Goal: Information Seeking & Learning: Learn about a topic

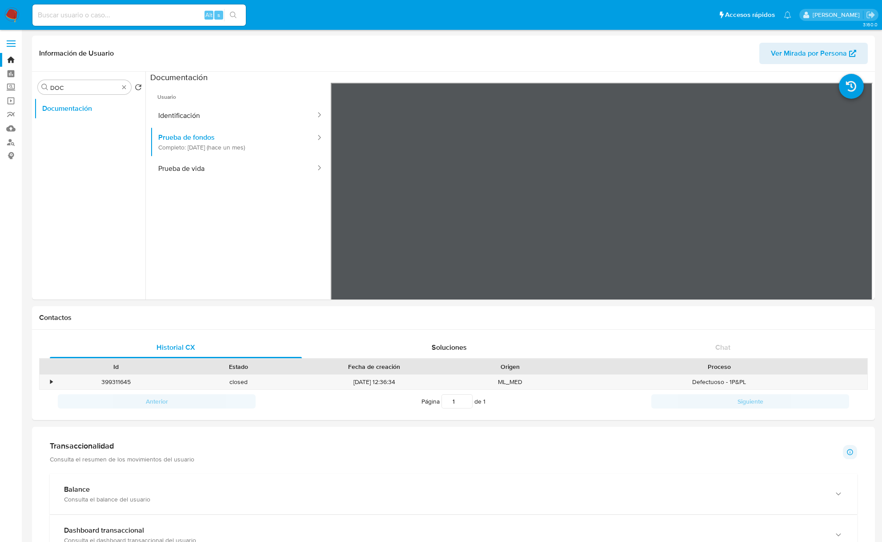
select select "10"
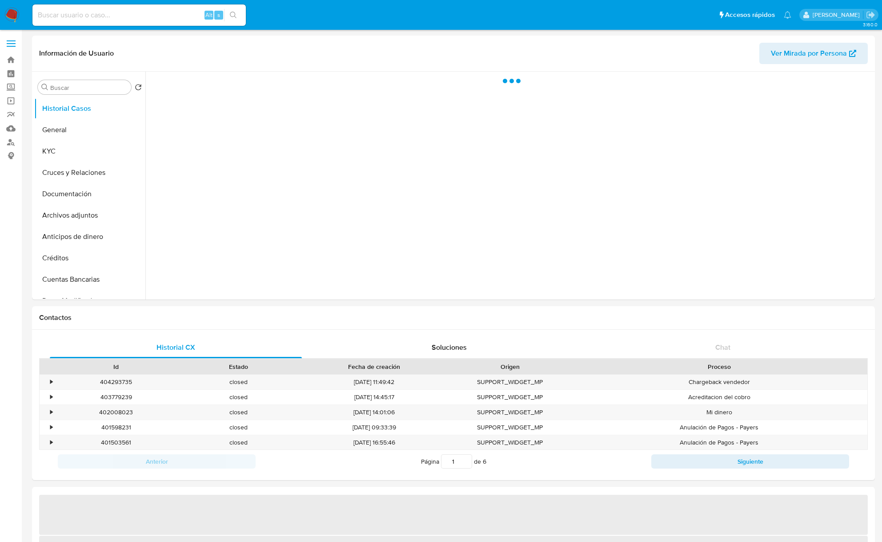
select select "10"
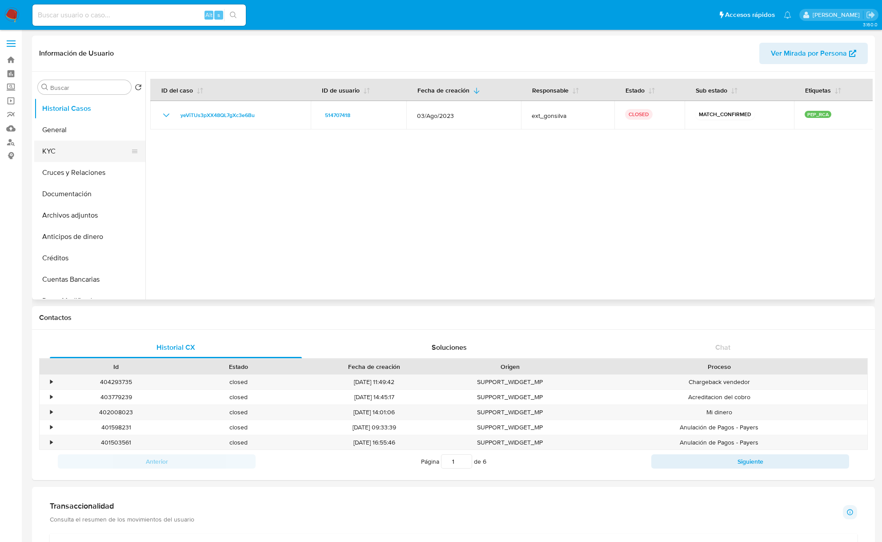
click at [84, 157] on button "KYC" at bounding box center [86, 151] width 104 height 21
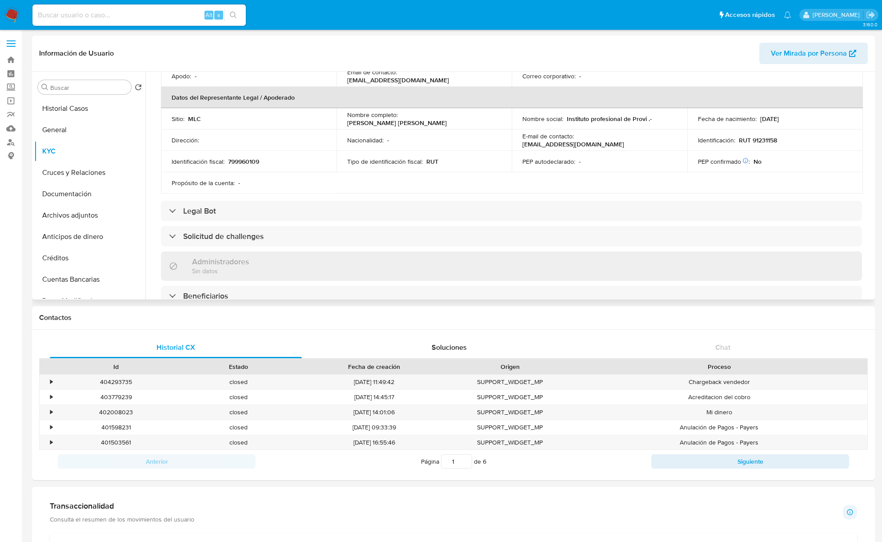
scroll to position [237, 0]
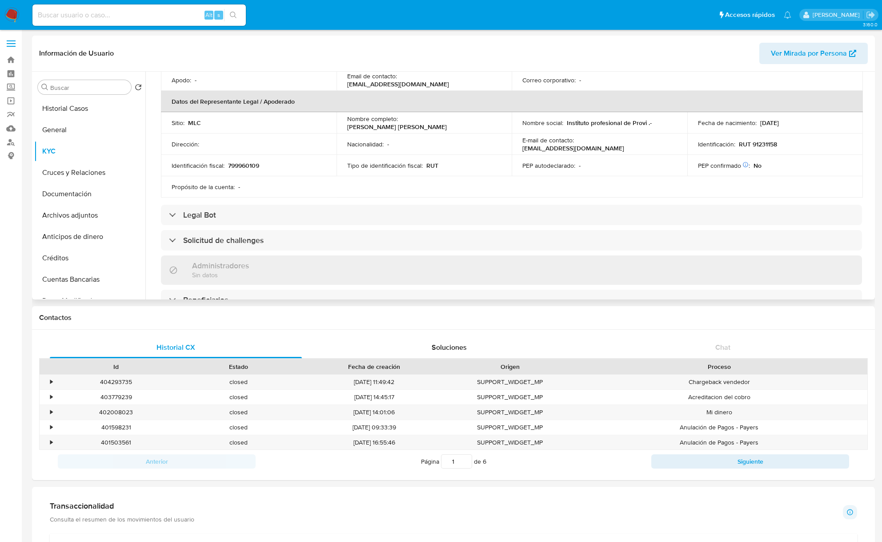
click at [585, 146] on p "pagos@ipp.cl" at bounding box center [573, 148] width 102 height 8
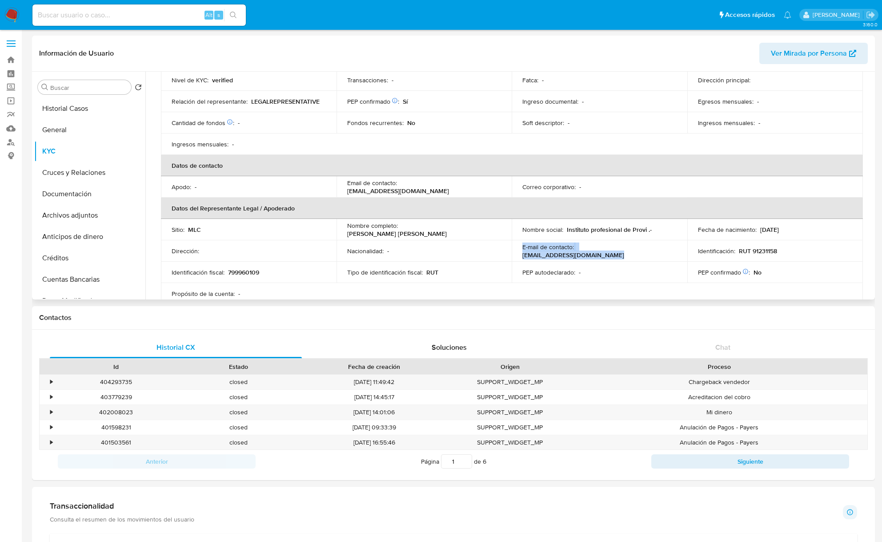
scroll to position [118, 0]
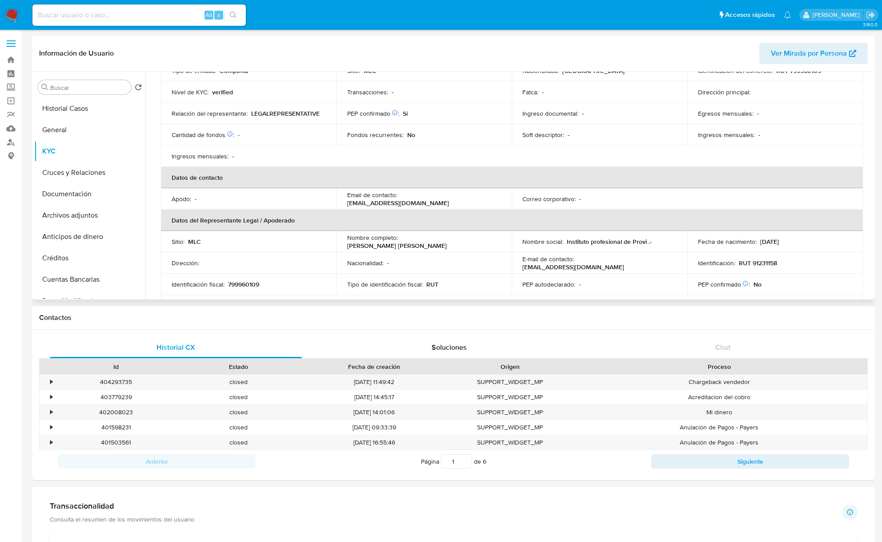
click at [408, 241] on p "José Fernando Vial Valdés" at bounding box center [397, 245] width 100 height 8
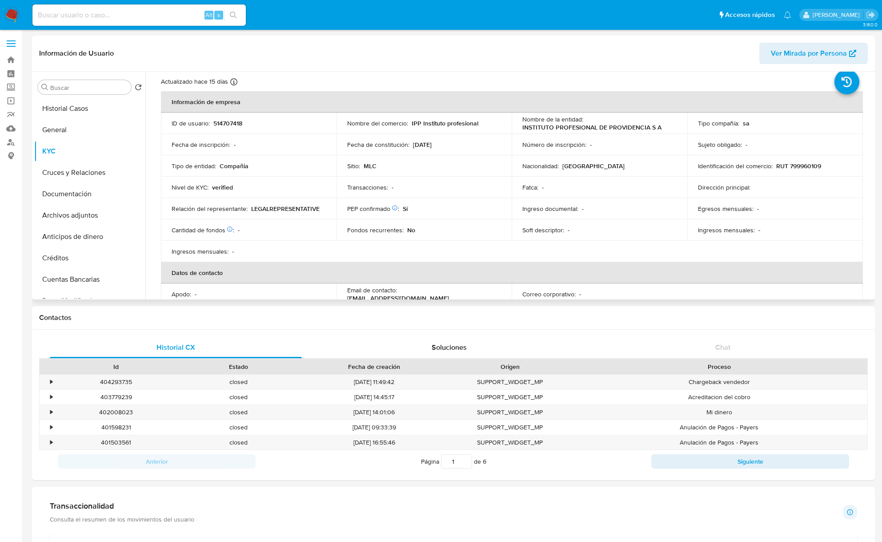
scroll to position [0, 0]
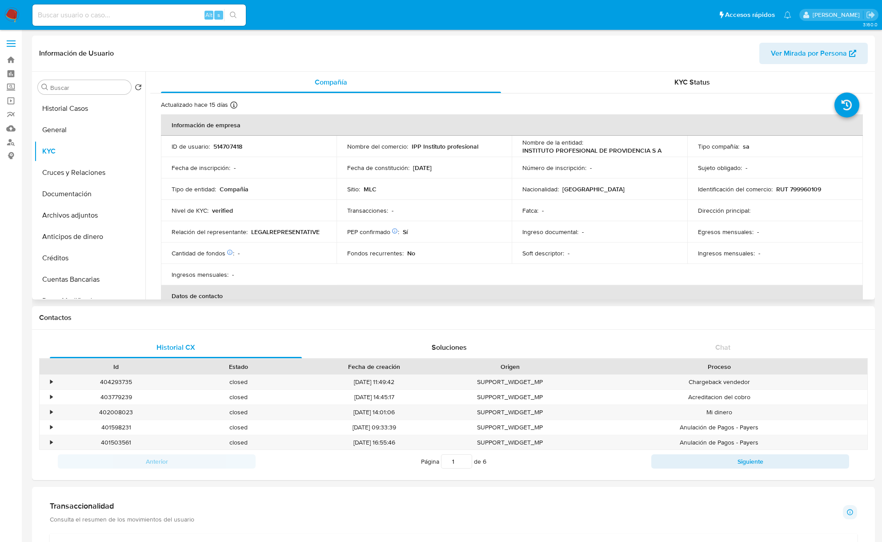
click at [438, 150] on p "IPP Instituto profesional" at bounding box center [445, 146] width 67 height 8
click at [277, 189] on div "Tipo de entidad : Compañia" at bounding box center [249, 189] width 154 height 8
click at [545, 150] on p "INSTITUTO PROFESIONAL DE PROVIDENCIA S A" at bounding box center [591, 150] width 139 height 8
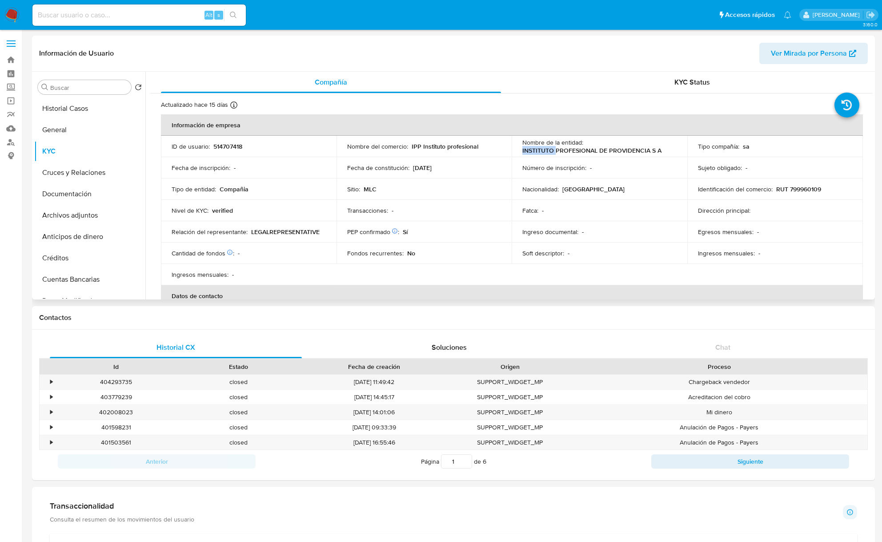
click at [545, 150] on p "INSTITUTO PROFESIONAL DE PROVIDENCIA S A" at bounding box center [591, 150] width 139 height 8
drag, startPoint x: 620, startPoint y: 153, endPoint x: 664, endPoint y: 146, distance: 44.5
click at [664, 146] on div "Nombre de la entidad : INSTITUTO PROFESIONAL DE PROVIDENCIA S A" at bounding box center [599, 146] width 154 height 16
copy p "INSTITUTO PROFESIONAL DE PROVIDENCIA S A"
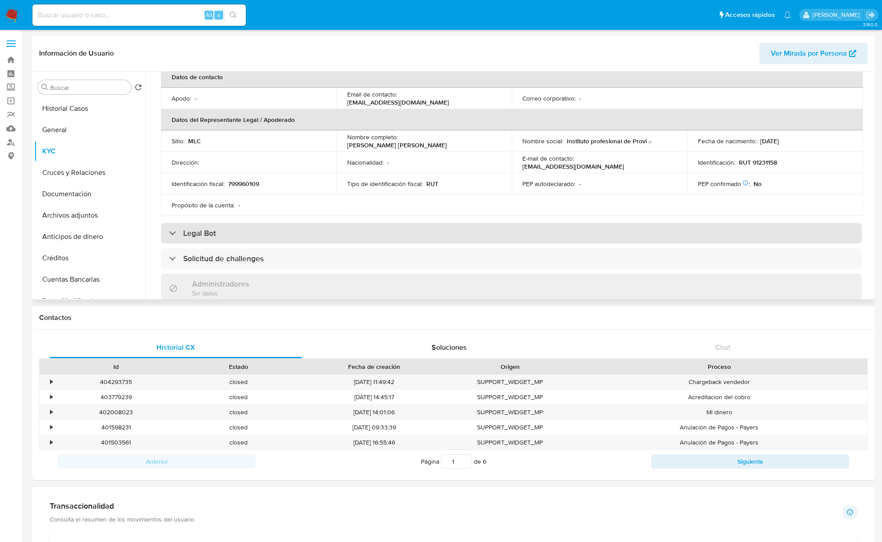
scroll to position [237, 0]
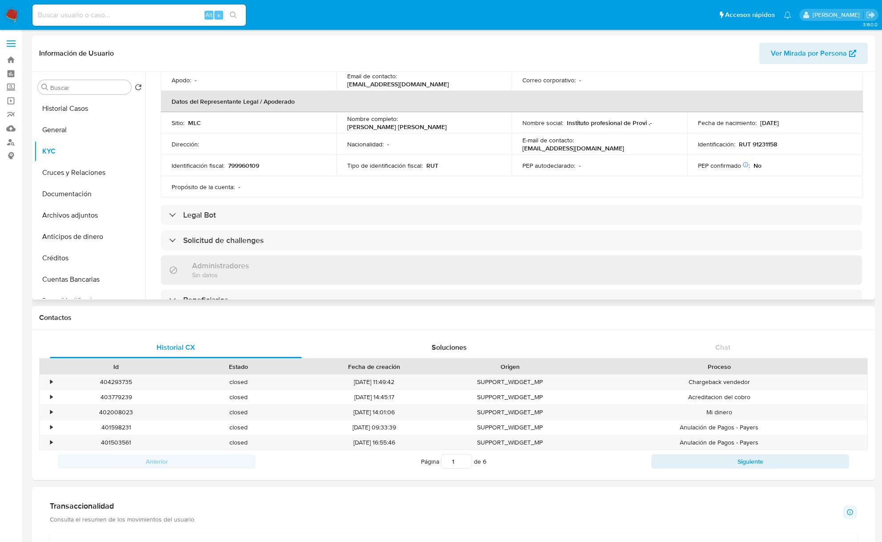
click at [405, 123] on p "José Fernando Vial Valdés" at bounding box center [397, 127] width 100 height 8
drag, startPoint x: 449, startPoint y: 123, endPoint x: 476, endPoint y: 123, distance: 26.7
click at [476, 123] on div "Nombre completo : José Fernando Vial Valdés" at bounding box center [424, 123] width 154 height 16
copy p "José Fernando Vial Valdés"
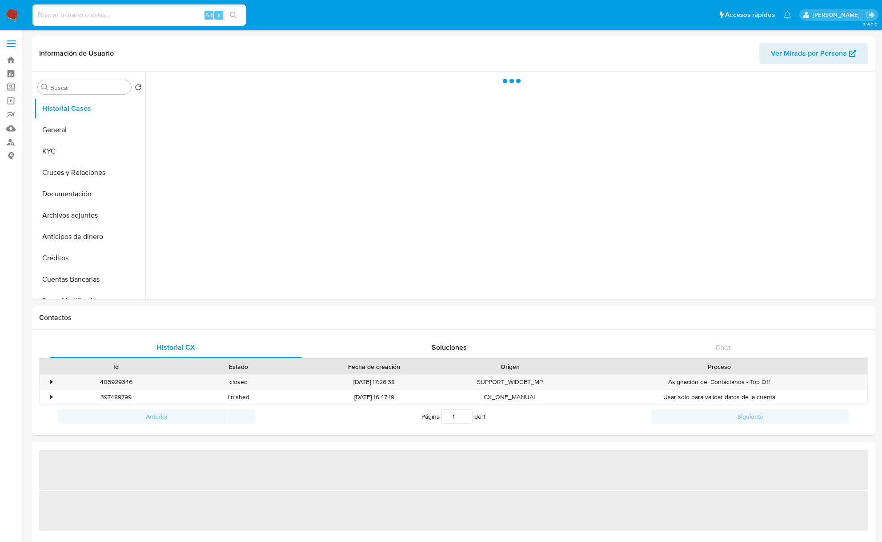
select select "10"
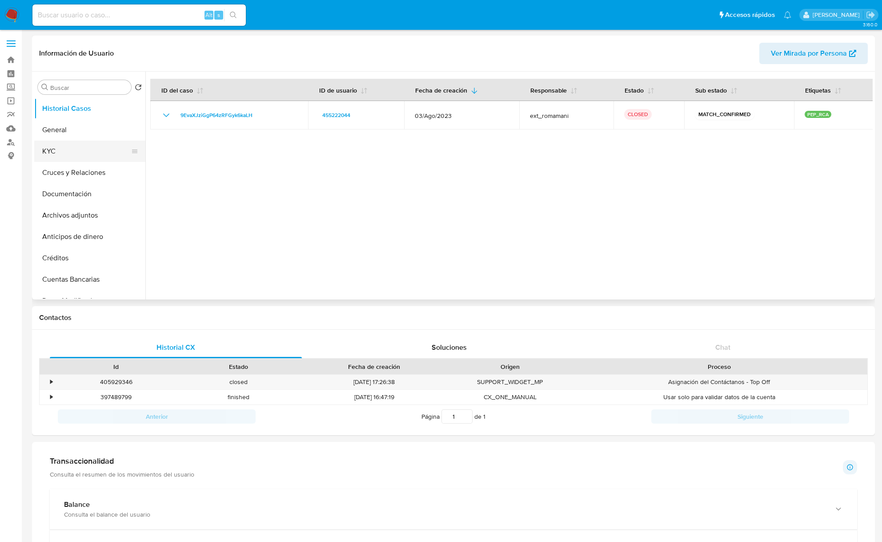
click at [48, 149] on button "KYC" at bounding box center [86, 151] width 104 height 21
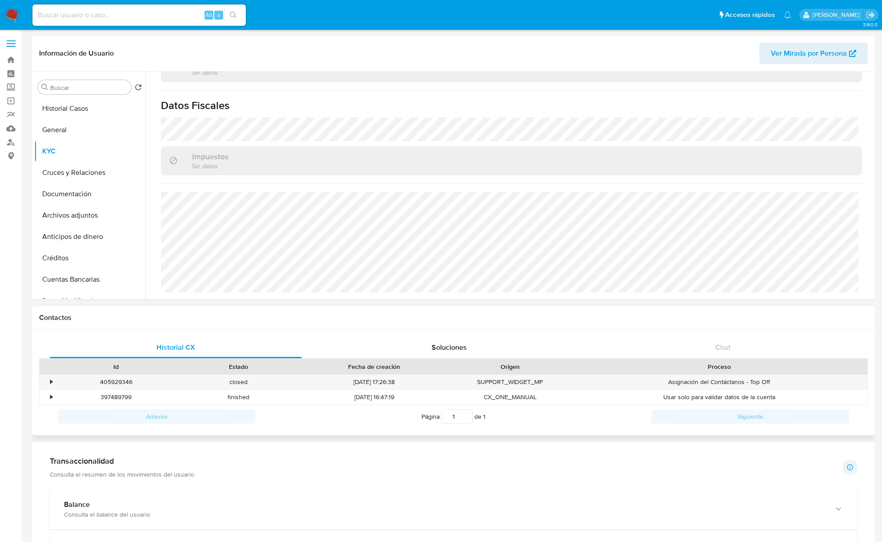
scroll to position [490, 0]
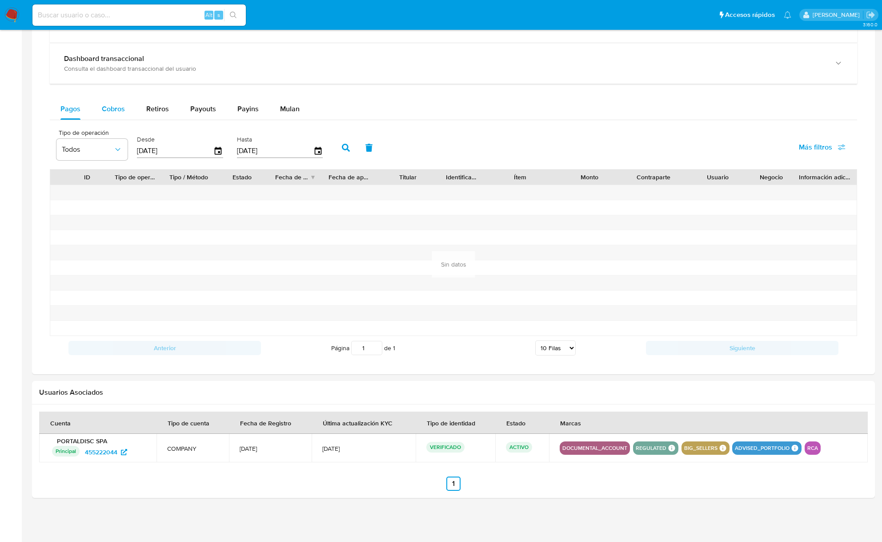
click at [112, 105] on span "Cobros" at bounding box center [113, 109] width 23 height 10
select select "10"
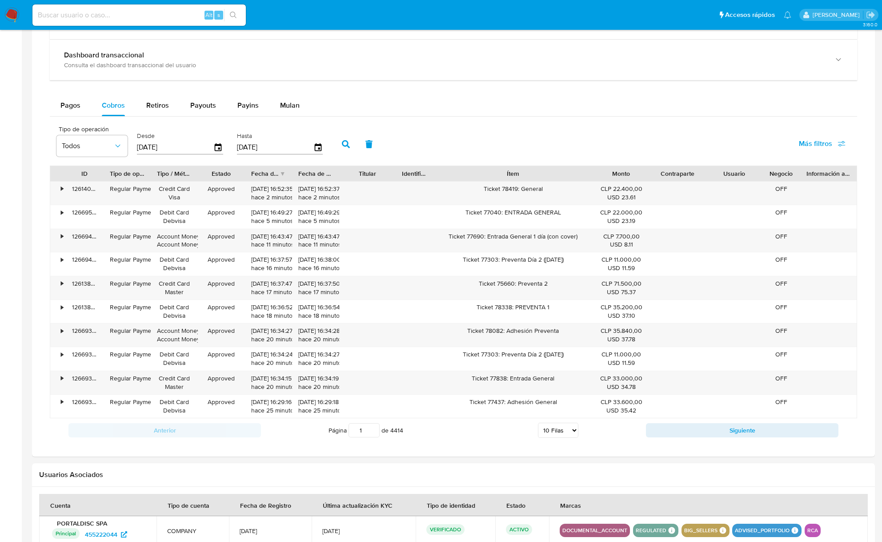
drag, startPoint x: 557, startPoint y: 178, endPoint x: 642, endPoint y: 175, distance: 85.0
click at [642, 175] on div "ID Tipo de operación Tipo / Método Estado Fecha de creación Fecha de aprobación…" at bounding box center [453, 173] width 807 height 15
click at [685, 432] on button "Siguiente" at bounding box center [742, 430] width 193 height 14
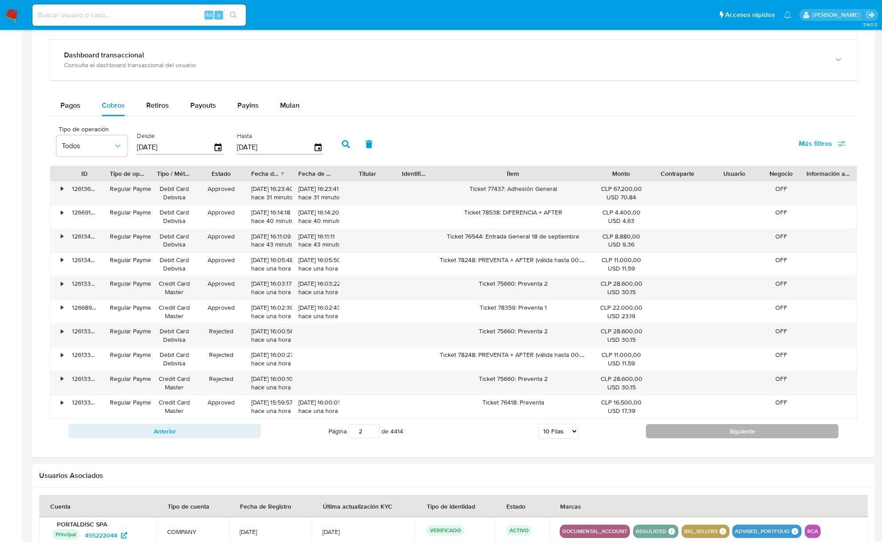
click at [723, 437] on button "Siguiente" at bounding box center [742, 431] width 193 height 14
type input "3"
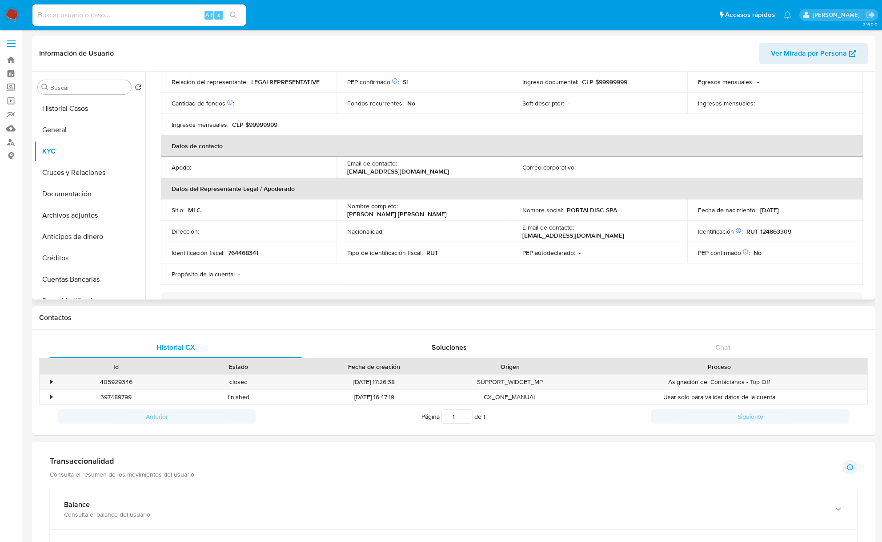
scroll to position [0, 0]
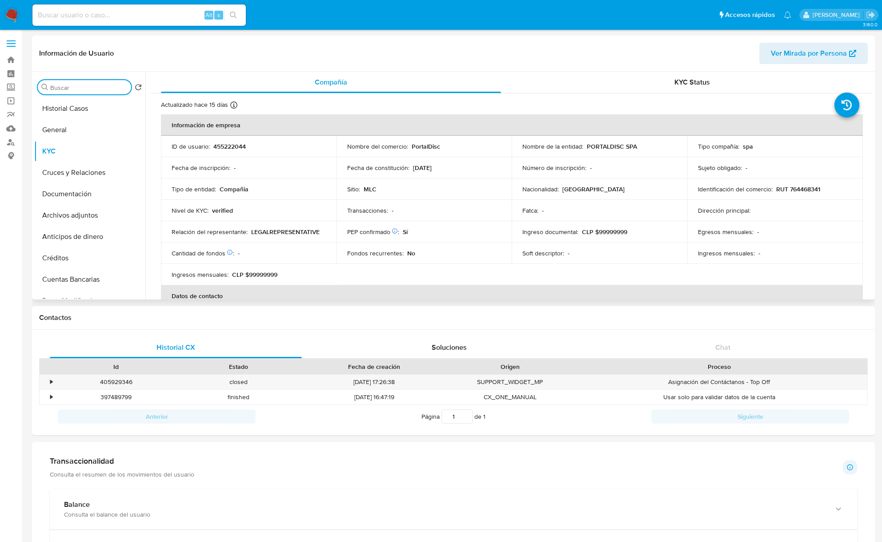
click at [77, 90] on input "Buscar" at bounding box center [88, 88] width 77 height 8
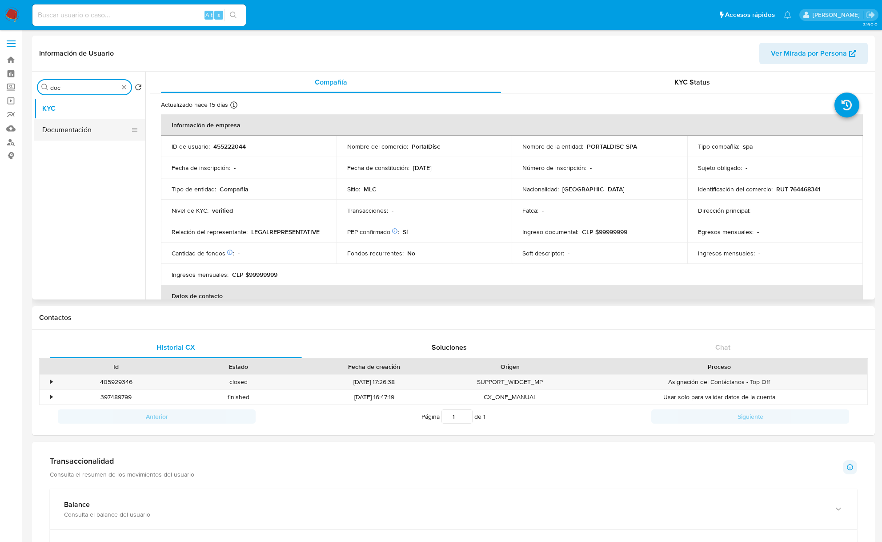
type input "doc"
click at [106, 127] on button "Documentación" at bounding box center [86, 129] width 104 height 21
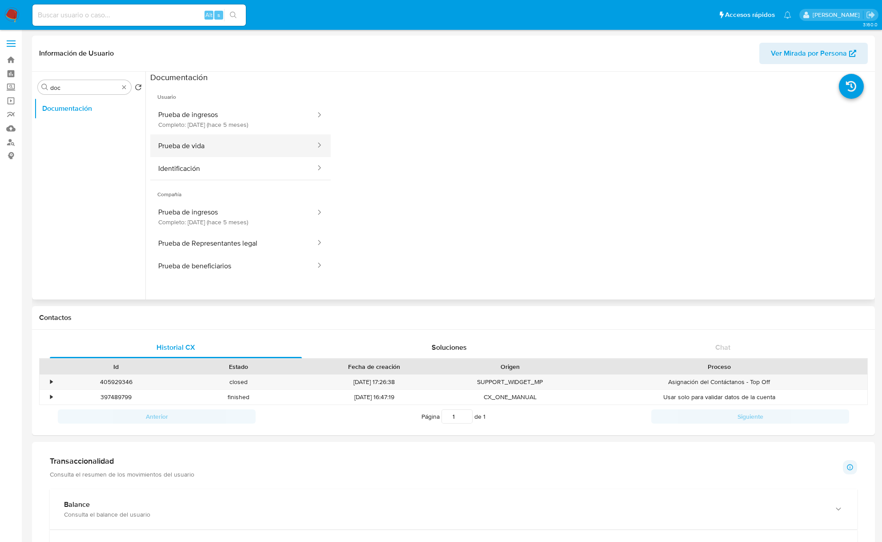
click at [232, 144] on button "Prueba de vida" at bounding box center [233, 145] width 166 height 23
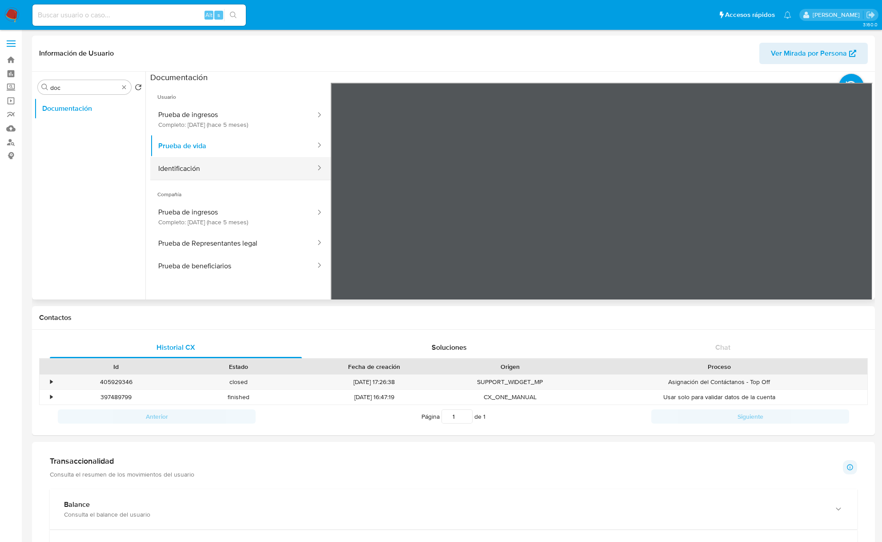
click at [315, 171] on icon at bounding box center [319, 167] width 9 height 9
click at [238, 172] on button "Identificación" at bounding box center [233, 168] width 166 height 23
click at [855, 225] on icon at bounding box center [862, 227] width 18 height 18
